Goal: Information Seeking & Learning: Understand process/instructions

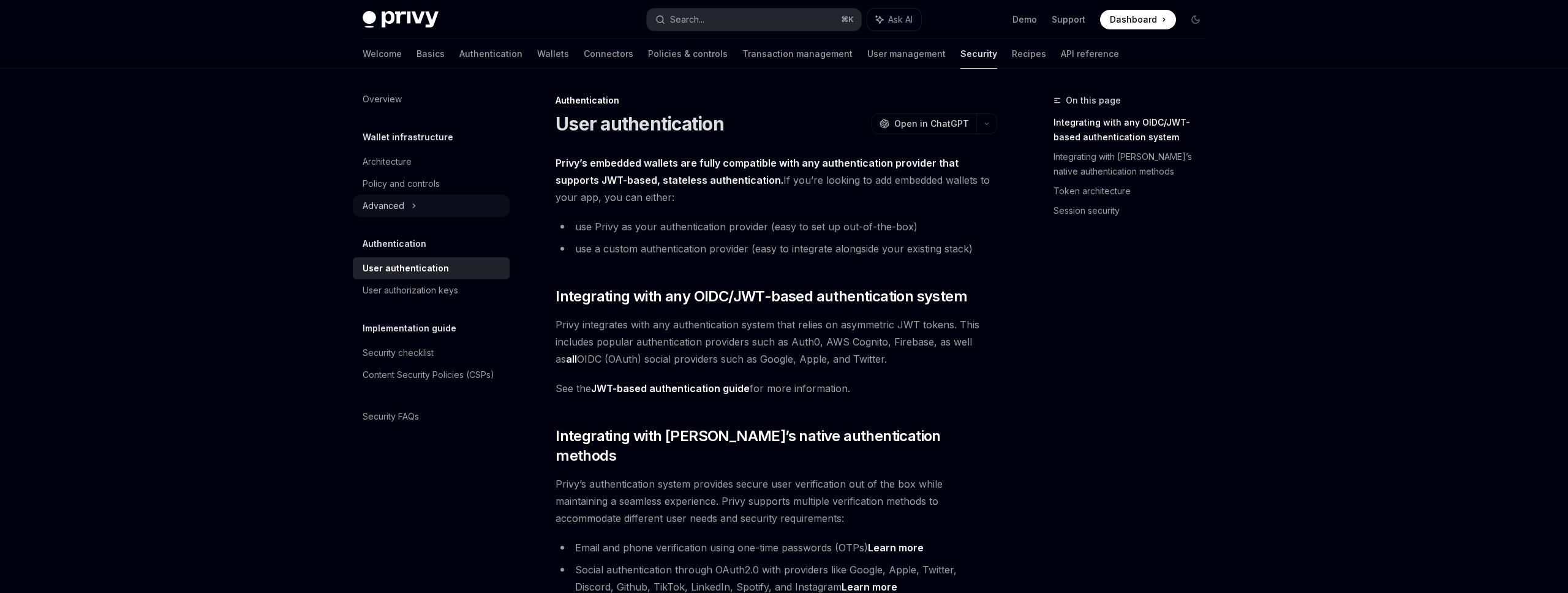
click at [410, 206] on div "Advanced" at bounding box center [431, 205] width 157 height 22
type textarea "*"
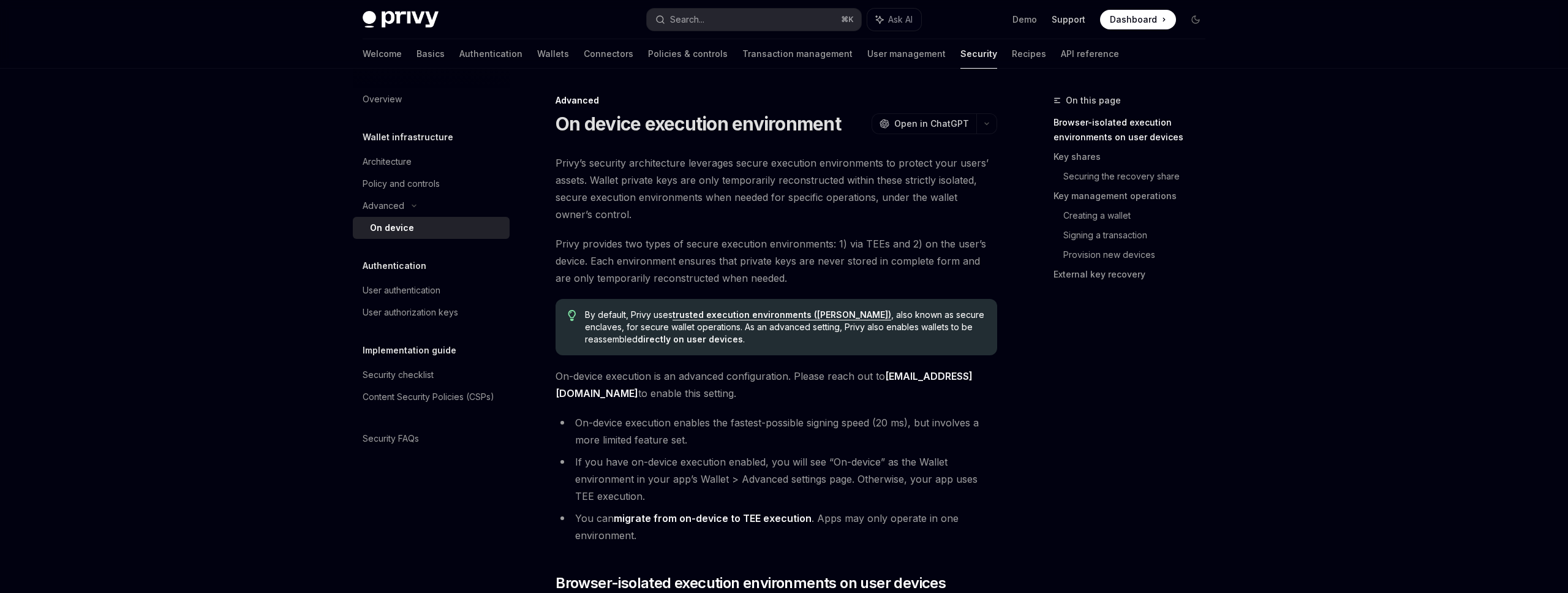
click at [1075, 23] on link "Support" at bounding box center [1068, 19] width 34 height 12
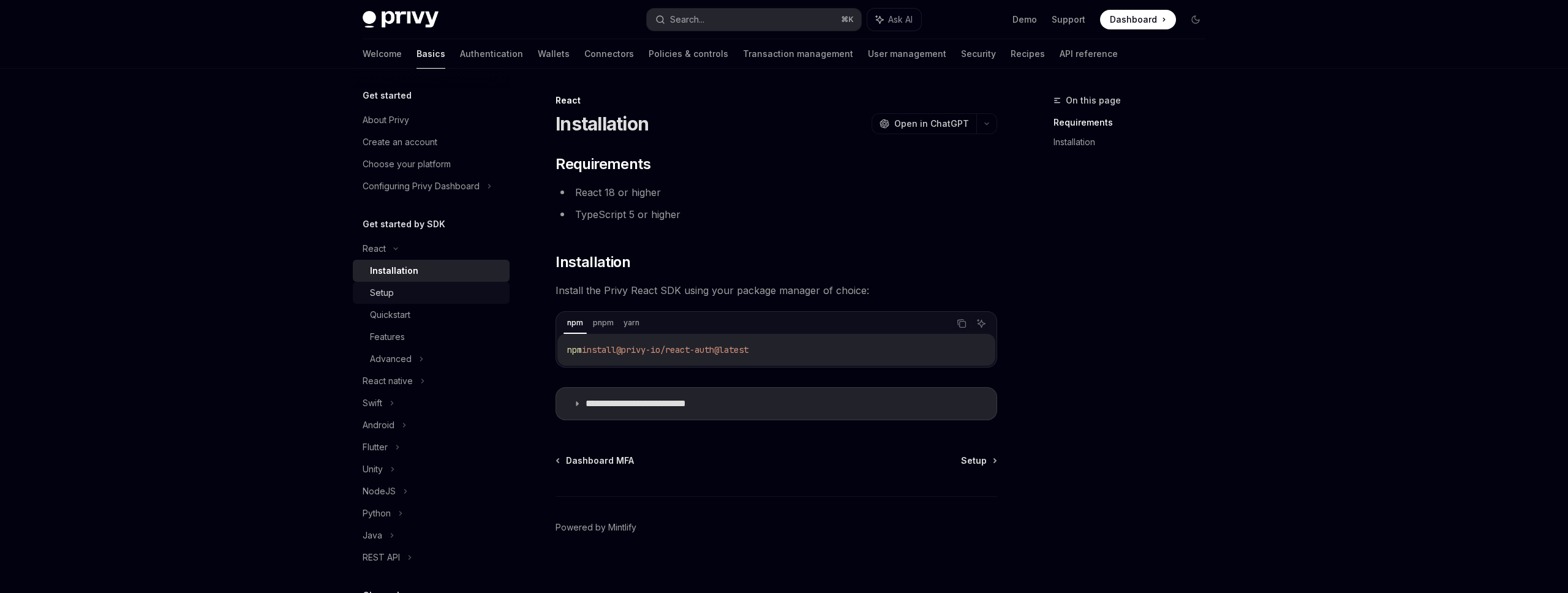
click at [398, 291] on div "Setup" at bounding box center [436, 292] width 132 height 15
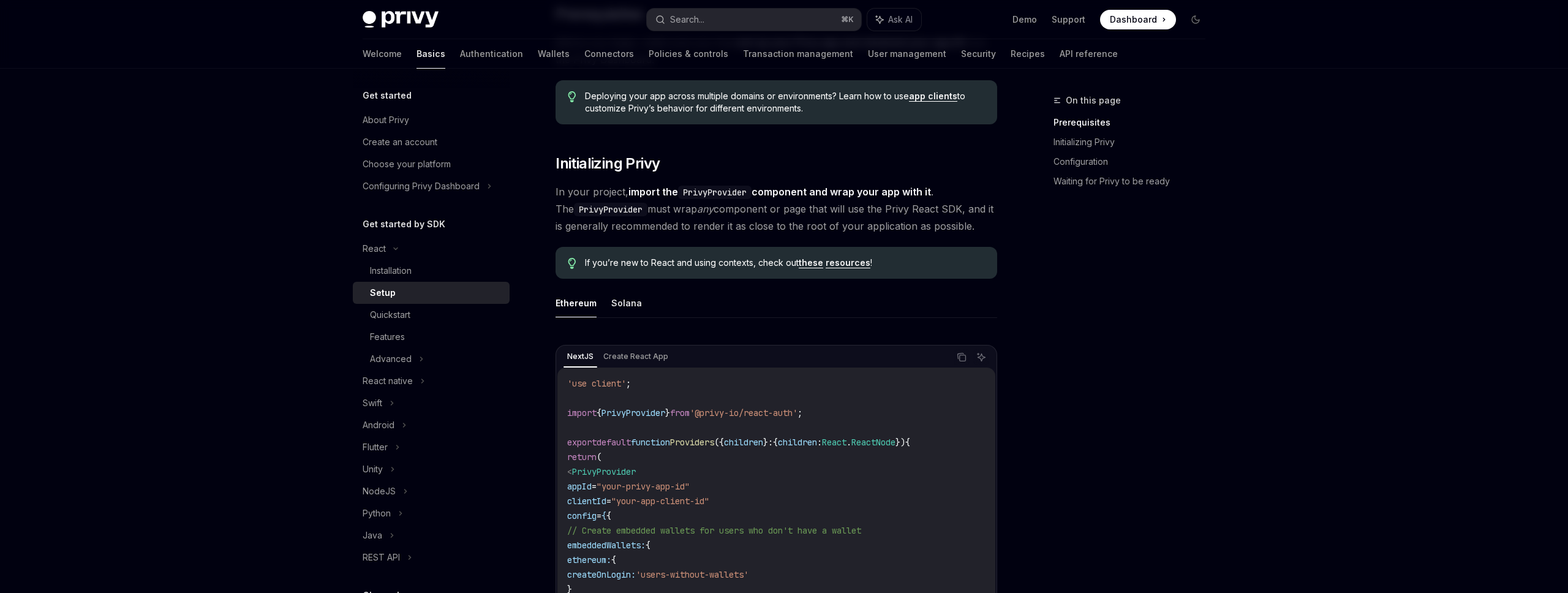
scroll to position [160, 0]
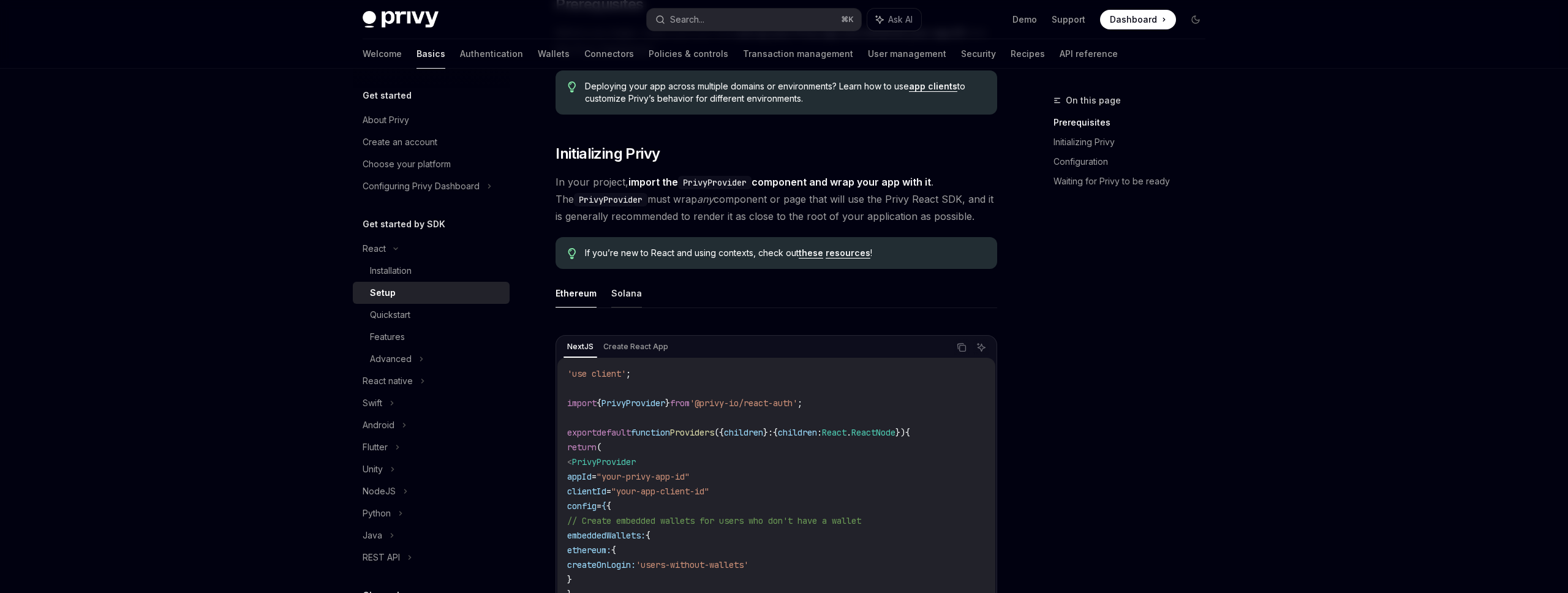
click at [628, 293] on button "Solana" at bounding box center [627, 293] width 30 height 29
click at [581, 295] on button "Ethereum" at bounding box center [576, 293] width 41 height 29
type textarea "*"
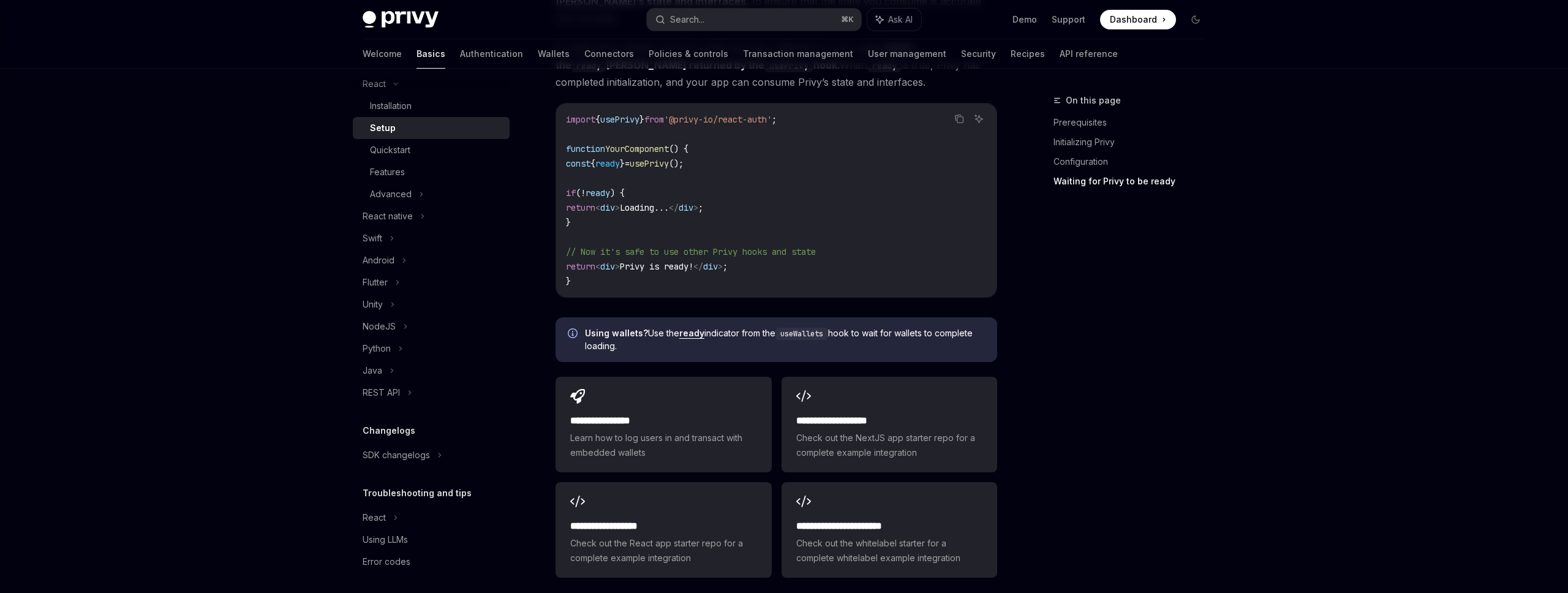
scroll to position [1297, 0]
